Goal: Download file/media

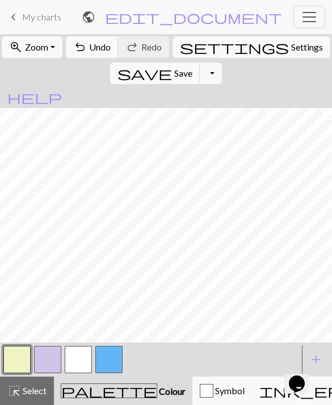
click at [23, 353] on button "button" at bounding box center [16, 359] width 27 height 27
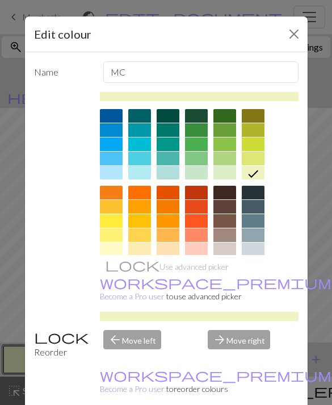
scroll to position [74, 0]
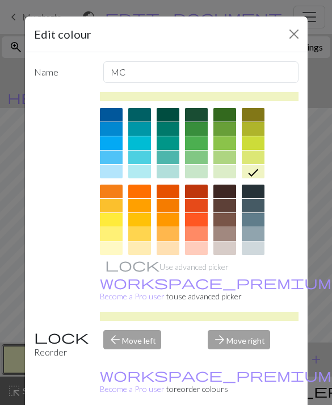
click at [118, 249] on div at bounding box center [111, 249] width 23 height 14
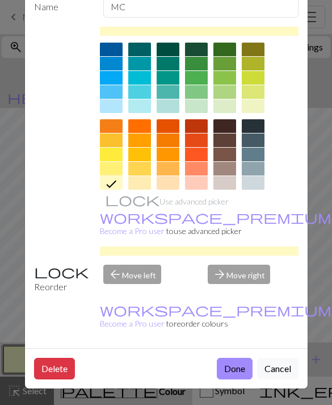
scroll to position [65, 0]
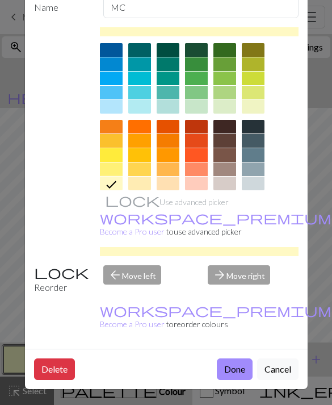
click at [227, 376] on button "Done" at bounding box center [235, 370] width 36 height 22
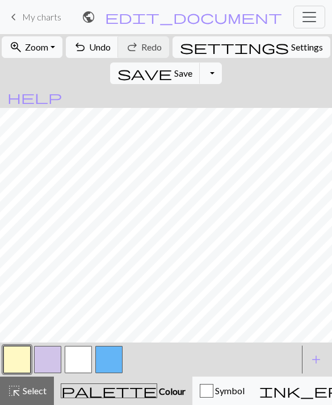
click at [222, 63] on button "Toggle Dropdown" at bounding box center [211, 74] width 22 height 22
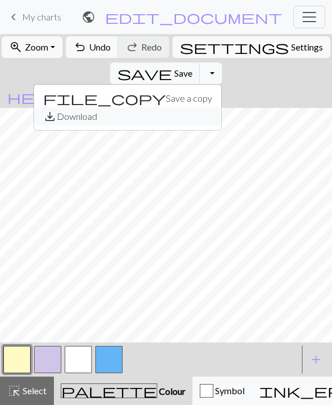
click at [222, 107] on button "save_alt Download" at bounding box center [128, 116] width 188 height 18
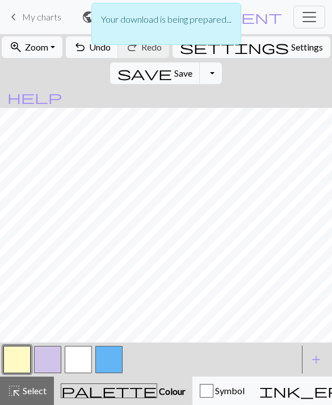
click at [201, 63] on button "save Save Save" at bounding box center [155, 74] width 90 height 22
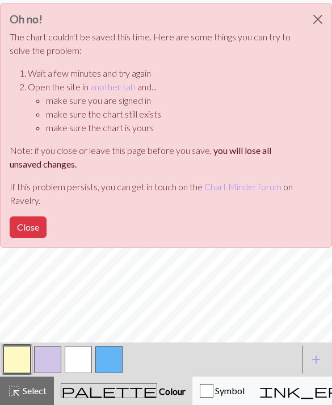
click at [23, 230] on button "Close" at bounding box center [28, 228] width 37 height 22
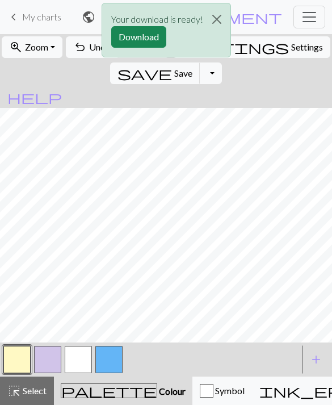
click at [284, 48] on div "Your download is ready! Download" at bounding box center [166, 33] width 332 height 66
click at [151, 44] on button "Download" at bounding box center [138, 37] width 55 height 22
